Goal: Task Accomplishment & Management: Use online tool/utility

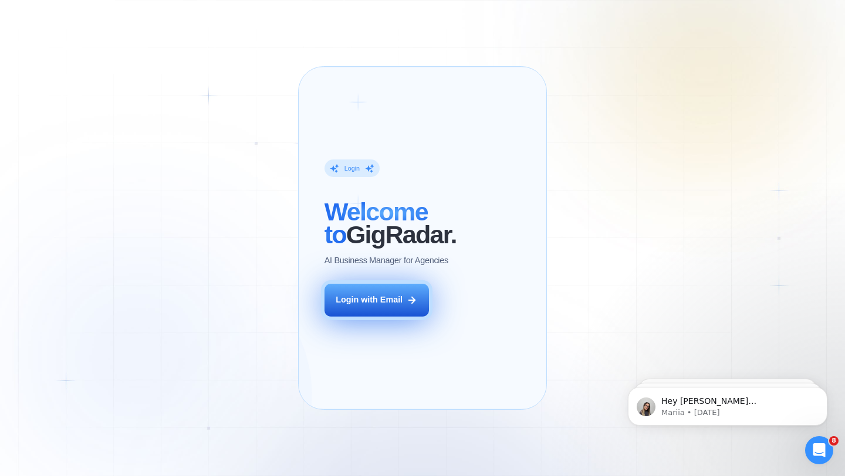
click at [393, 306] on div "Login with Email" at bounding box center [369, 301] width 67 height 12
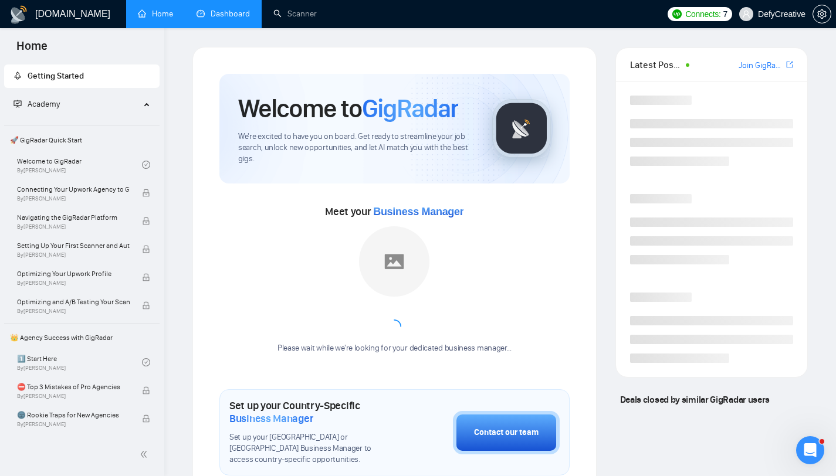
click at [234, 16] on link "Dashboard" at bounding box center [223, 14] width 53 height 10
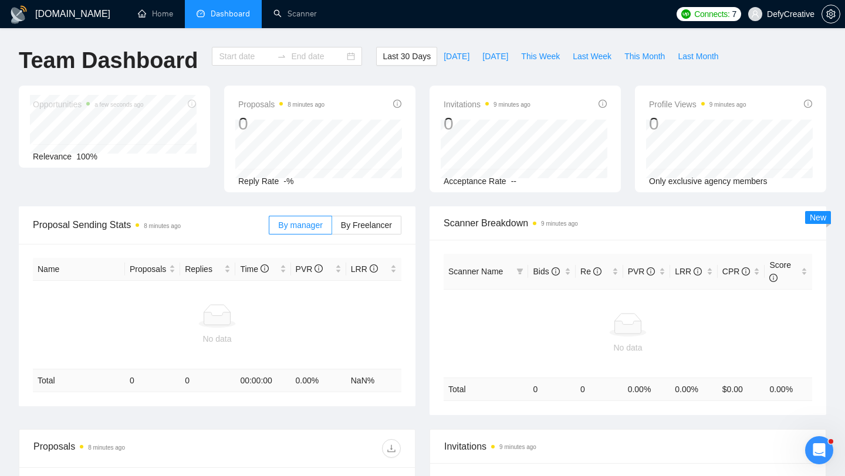
type input "[DATE]"
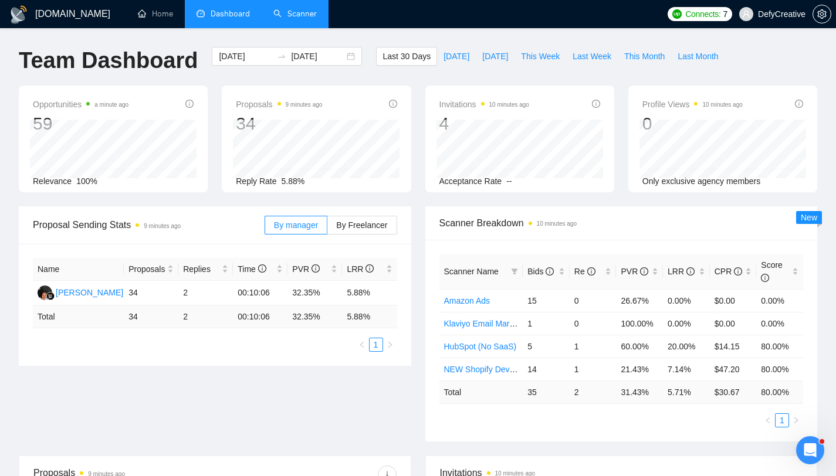
click at [297, 13] on link "Scanner" at bounding box center [294, 14] width 43 height 10
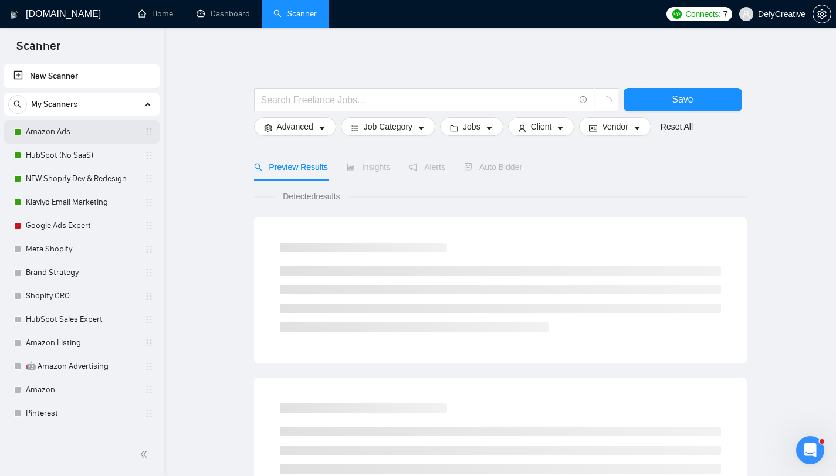
click at [70, 137] on link "Amazon Ads" at bounding box center [81, 131] width 111 height 23
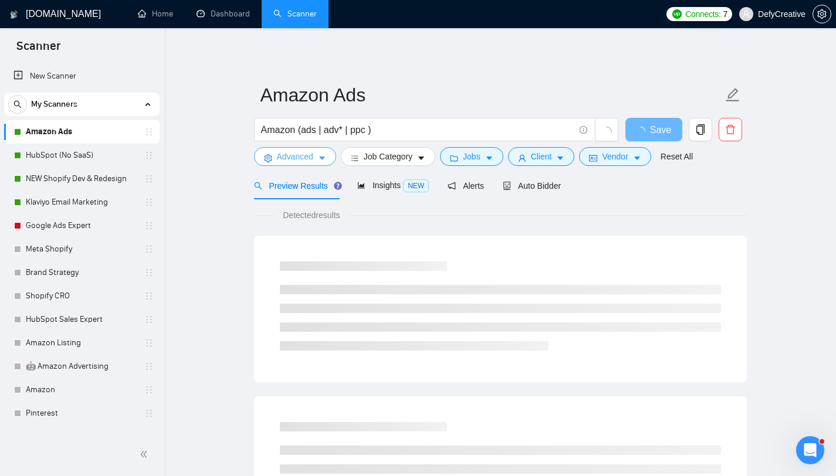
click at [302, 158] on span "Advanced" at bounding box center [295, 156] width 36 height 13
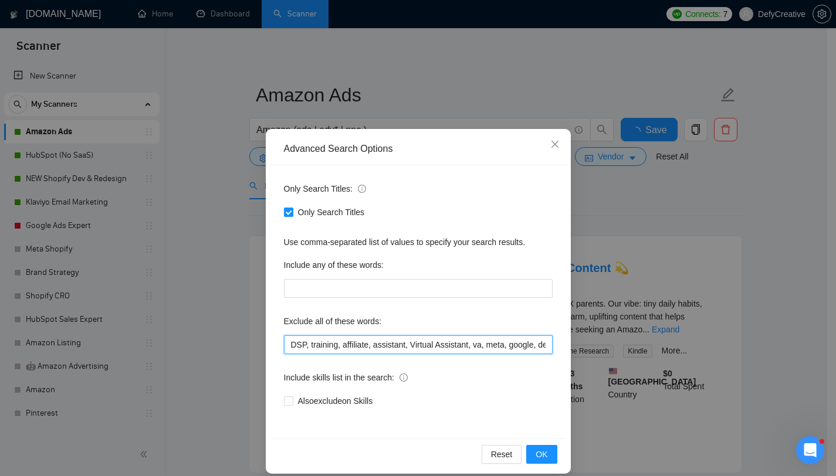
click at [306, 347] on input "DSP, training, affiliate, assistant, Virtual Assistant, va, meta, google, devel…" at bounding box center [418, 345] width 269 height 19
type input "DSP, kdp, kindle, book, training, affiliate, assistant, Virtual Assistant, va, …"
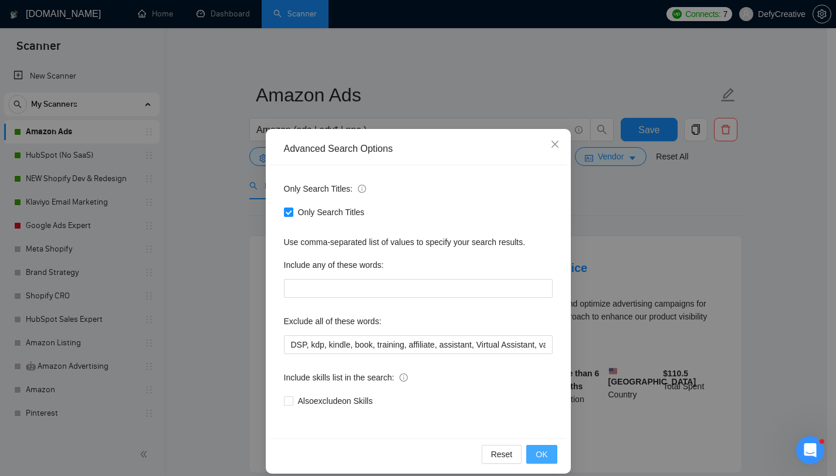
click at [537, 452] on span "OK" at bounding box center [542, 454] width 12 height 13
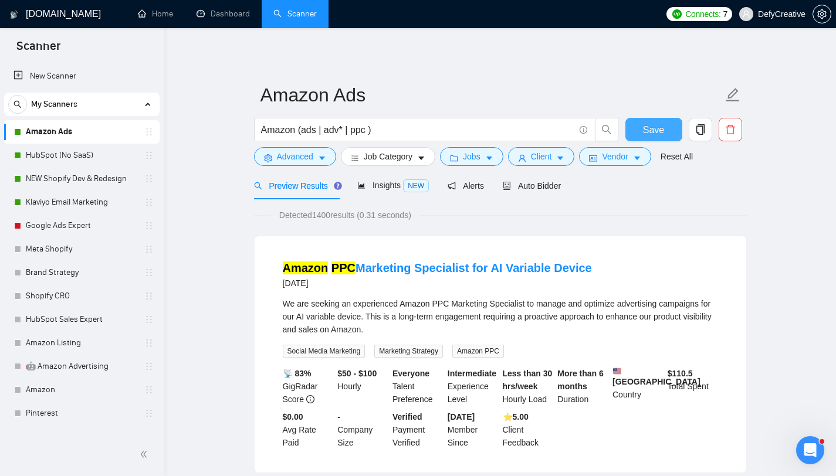
click at [638, 130] on button "Save" at bounding box center [653, 129] width 57 height 23
click at [76, 201] on link "Klaviyo Email Marketing" at bounding box center [81, 202] width 111 height 23
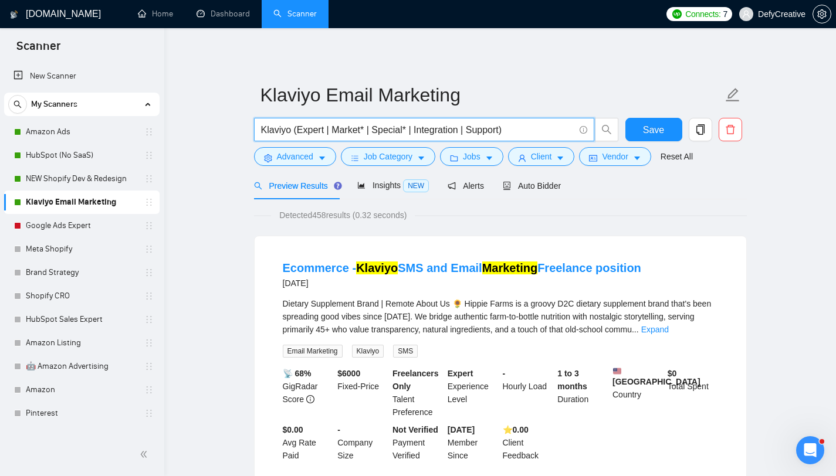
click at [297, 133] on input "Klaviyo (Expert | Market* | Special* | Integration | Support)" at bounding box center [417, 130] width 313 height 15
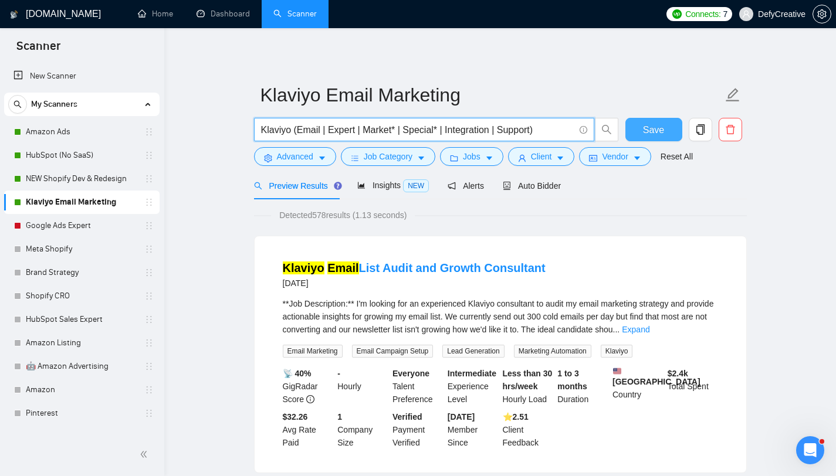
type input "Klaviyo (Email | Expert | Market* | Special* | Integration | Support)"
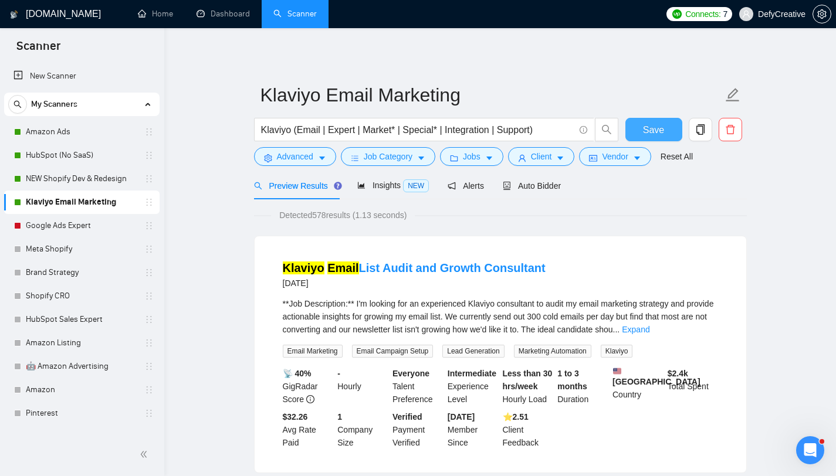
click at [656, 126] on span "Save" at bounding box center [653, 130] width 21 height 15
